Goal: Task Accomplishment & Management: Manage account settings

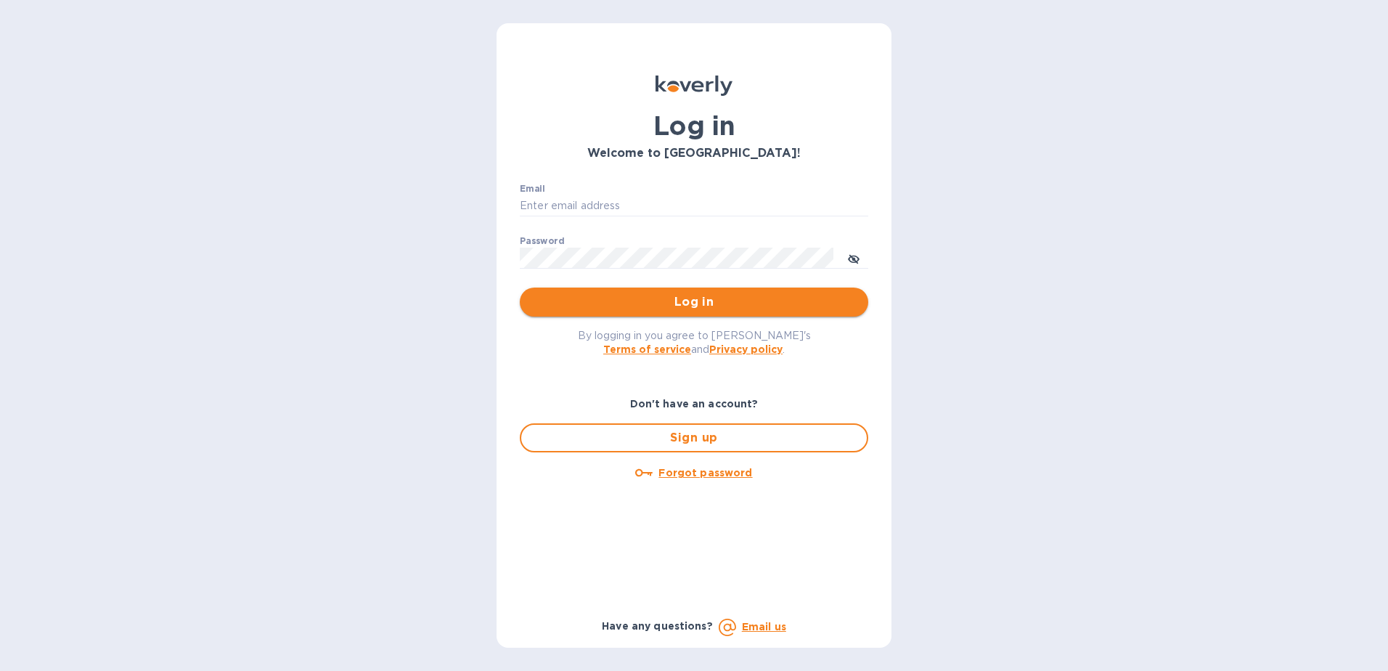
type input "[PERSON_NAME][EMAIL_ADDRESS][PERSON_NAME][DOMAIN_NAME]"
click at [708, 303] on span "Log in" at bounding box center [693, 301] width 325 height 17
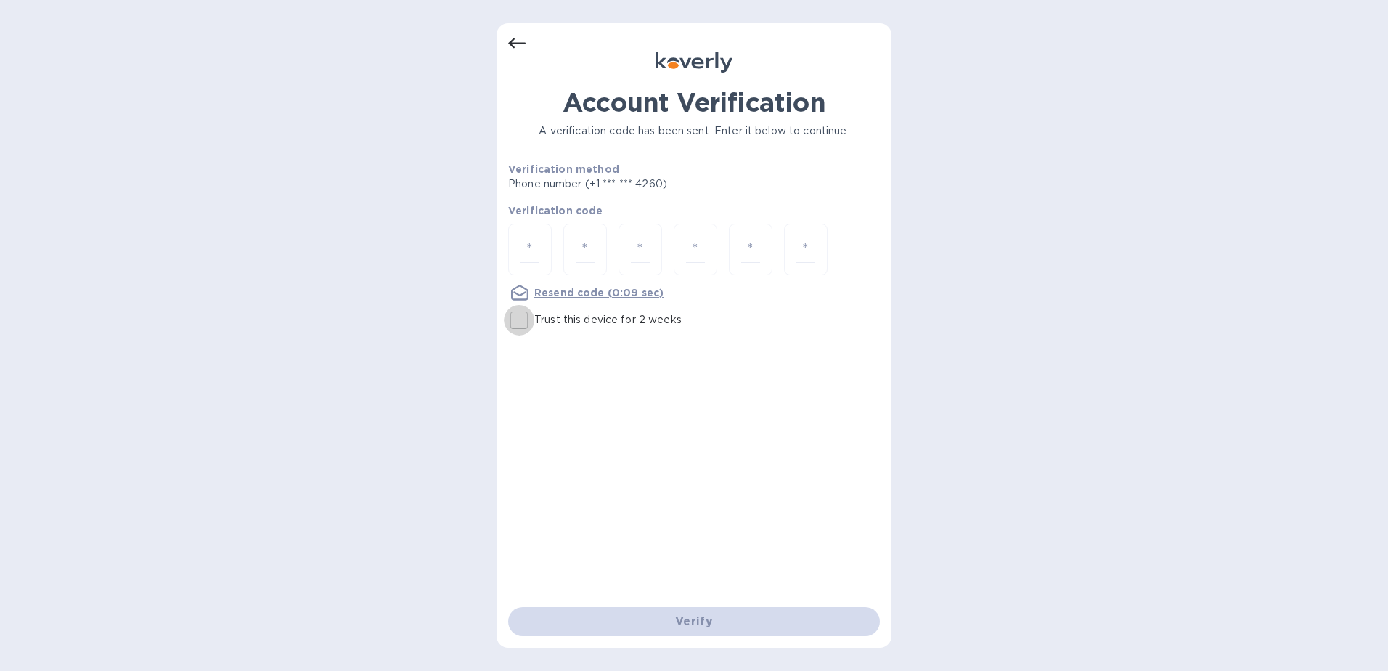
click at [513, 322] on input "Trust this device for 2 weeks" at bounding box center [519, 320] width 30 height 30
checkbox input "true"
click at [533, 237] on input "number" at bounding box center [529, 249] width 19 height 27
type input "2"
type input "4"
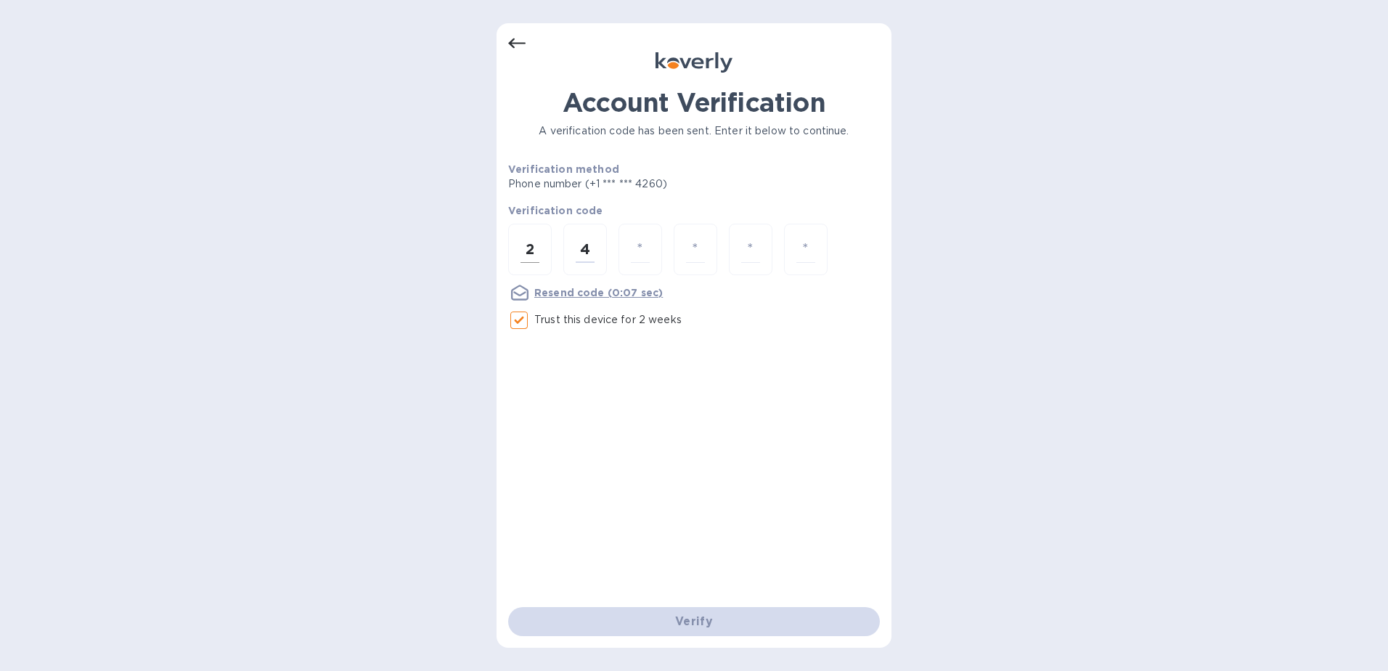
type input "9"
type input "0"
type input "4"
type input "0"
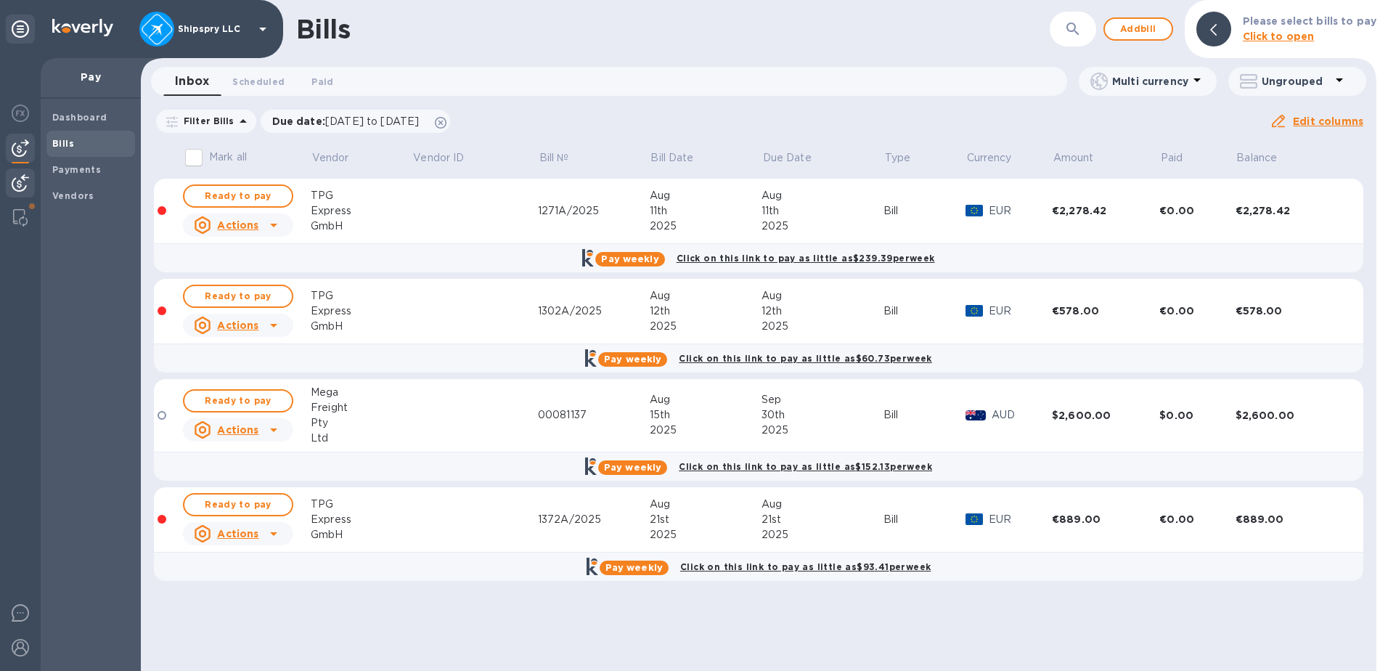
click at [20, 176] on img at bounding box center [20, 182] width 17 height 17
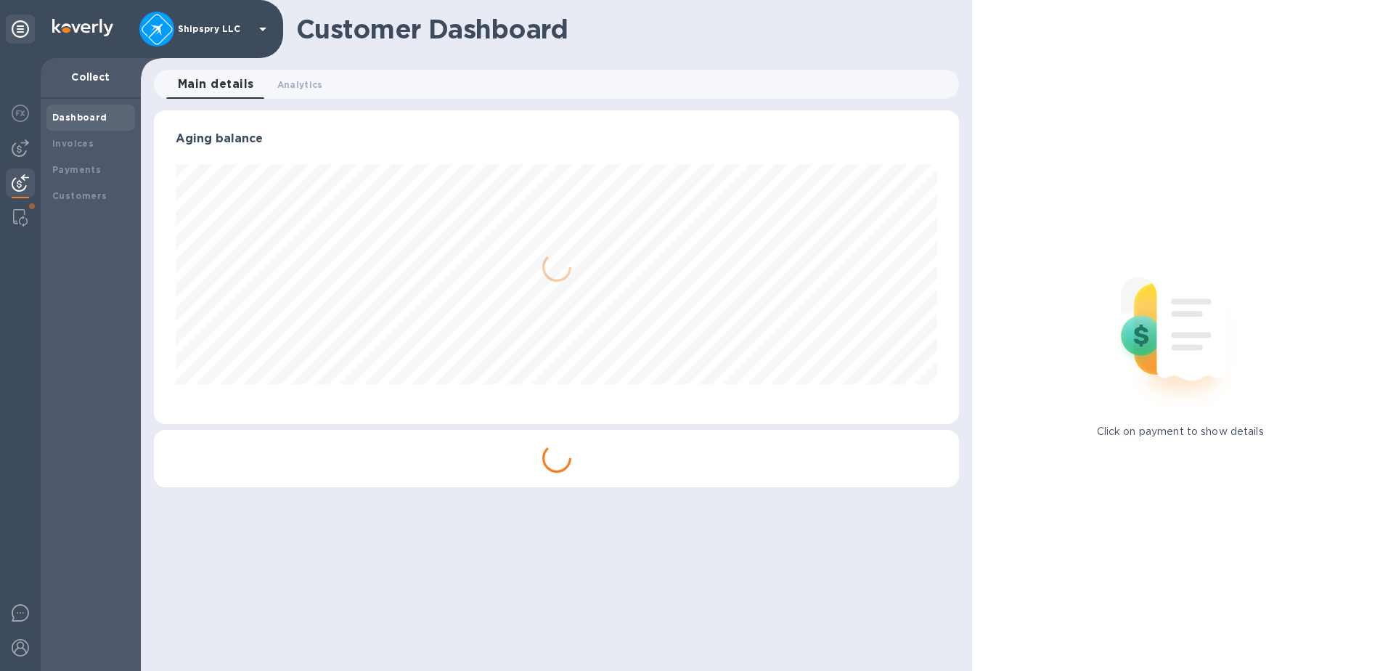
scroll to position [314, 806]
click at [88, 166] on b "Payments" at bounding box center [76, 169] width 49 height 11
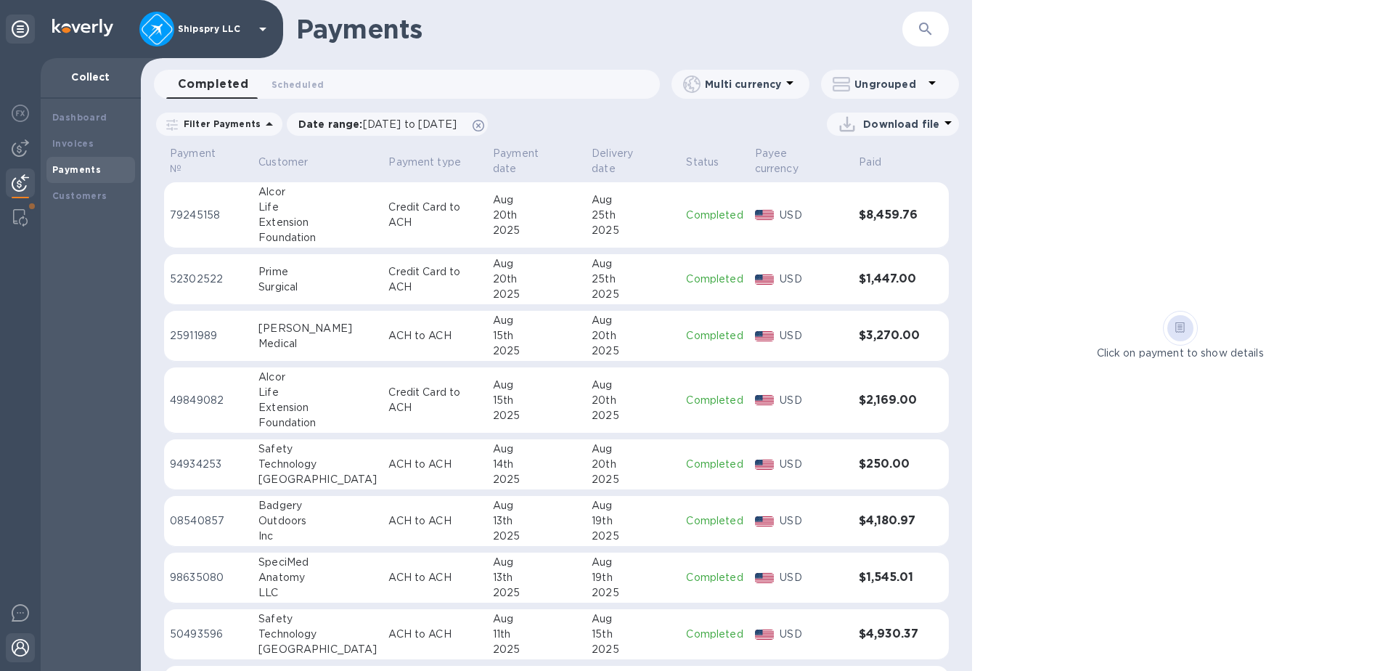
click at [20, 653] on img at bounding box center [20, 647] width 17 height 17
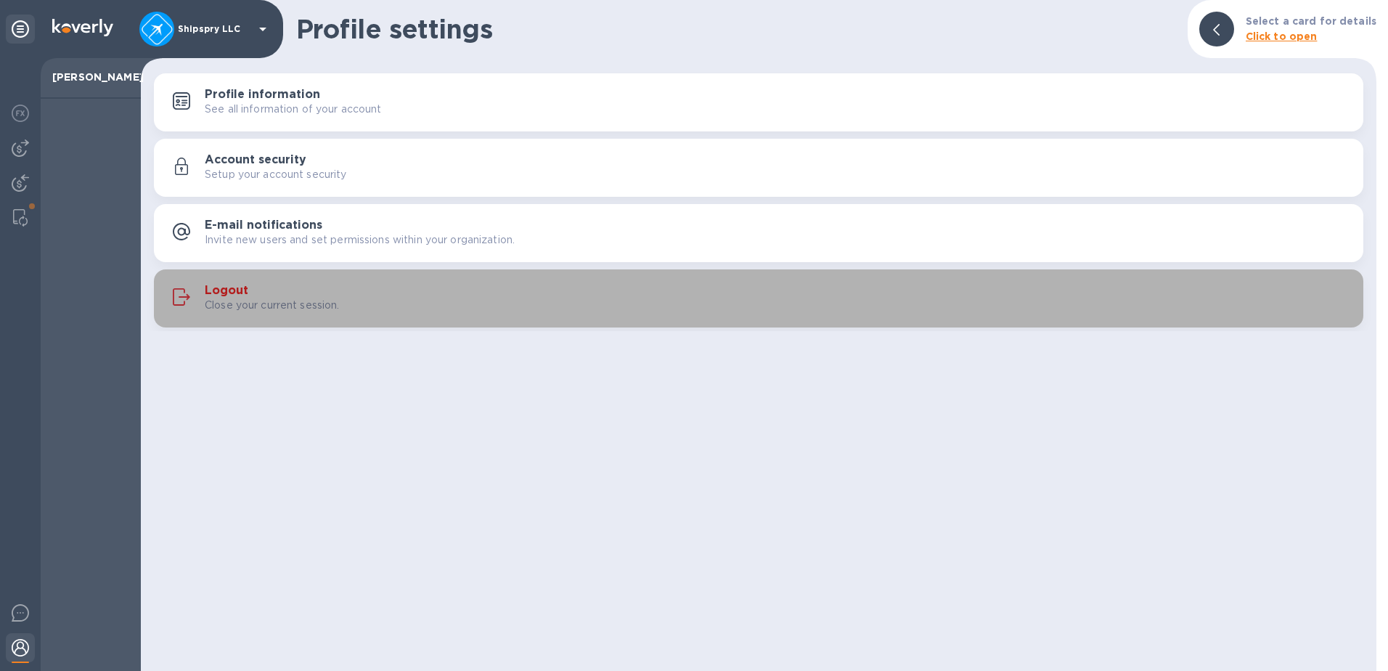
click at [269, 309] on p "Close your current session." at bounding box center [272, 305] width 135 height 15
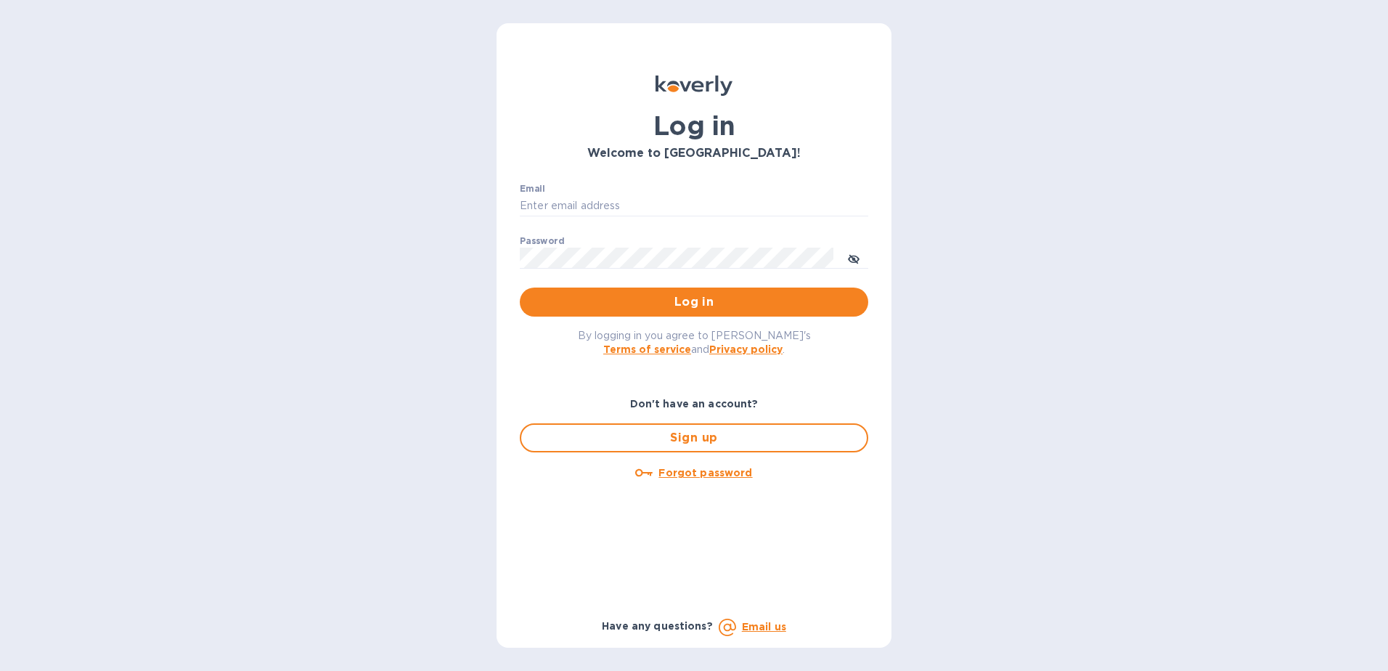
type input "[PERSON_NAME][EMAIL_ADDRESS][PERSON_NAME][DOMAIN_NAME]"
